Goal: Communication & Community: Answer question/provide support

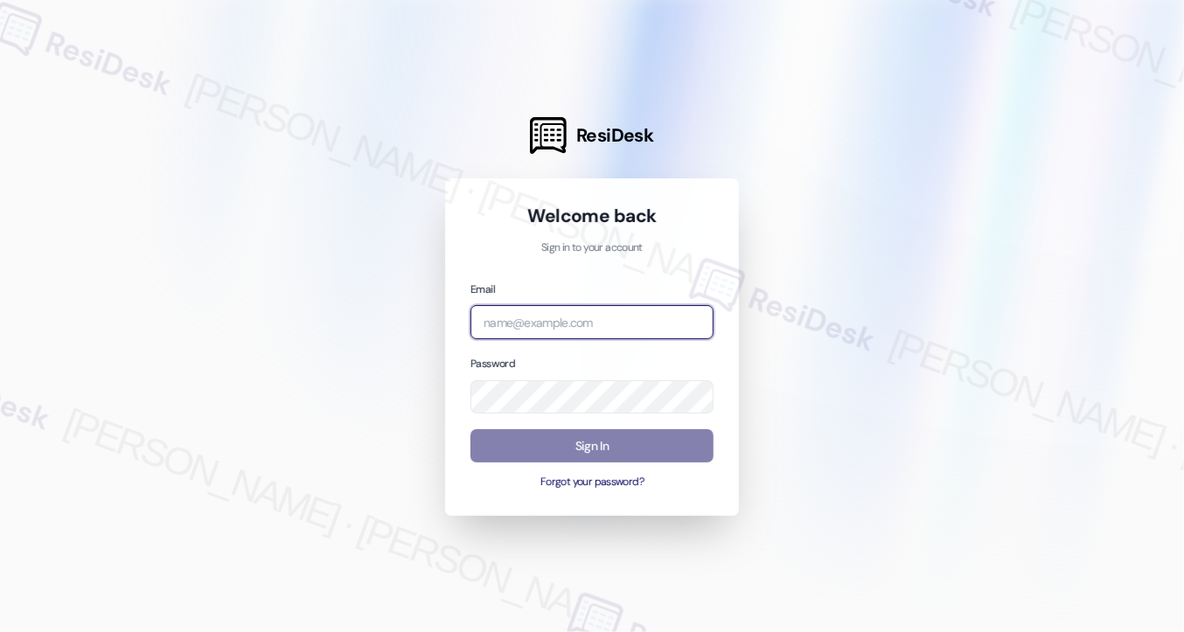
click at [528, 331] on input "email" at bounding box center [591, 322] width 243 height 34
type input "automated-surveys-rose_life-[PERSON_NAME].[PERSON_NAME]@rose_[DOMAIN_NAME]"
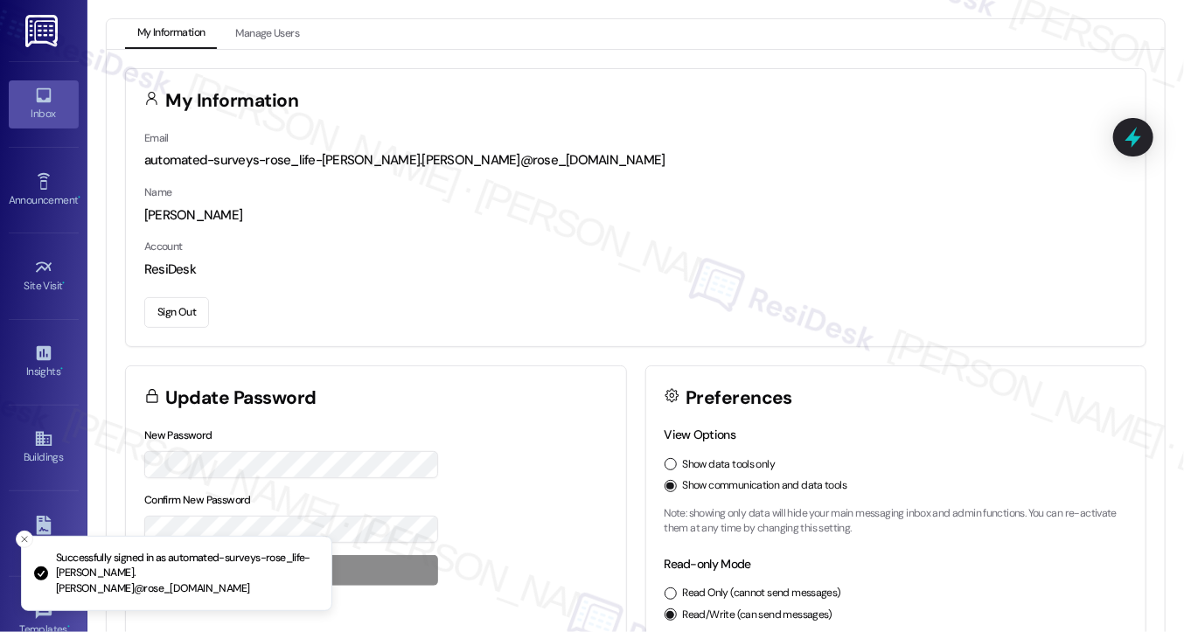
click at [53, 114] on div "Inbox" at bounding box center [43, 113] width 87 height 17
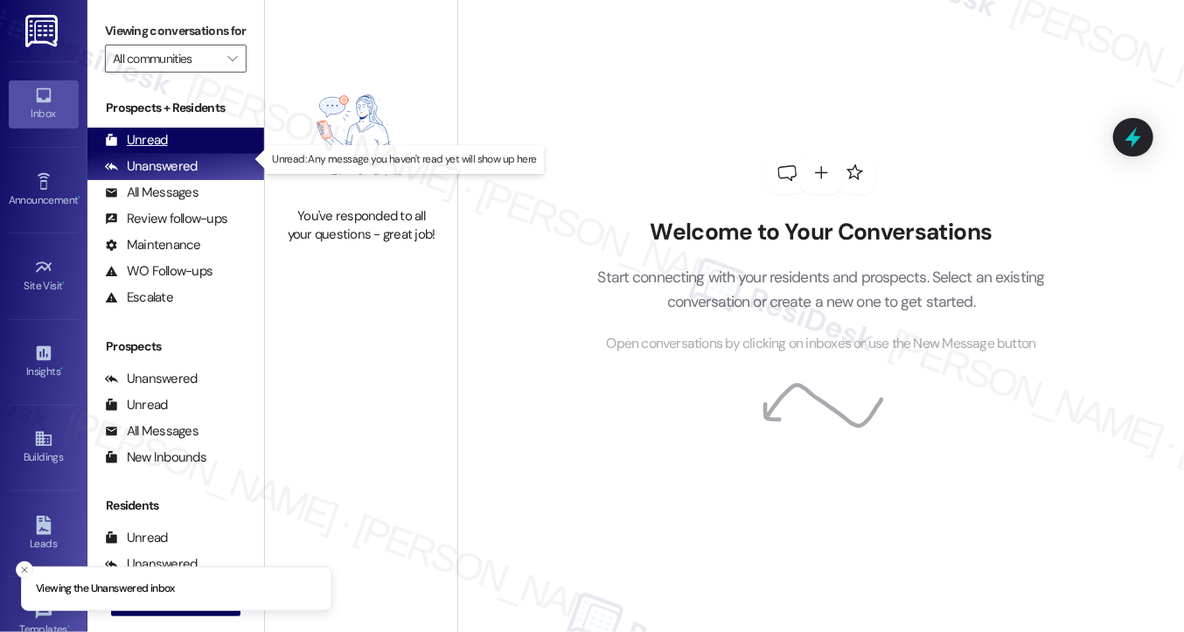
click at [184, 154] on div "Unread (0)" at bounding box center [175, 141] width 177 height 26
